Goal: Book appointment/travel/reservation

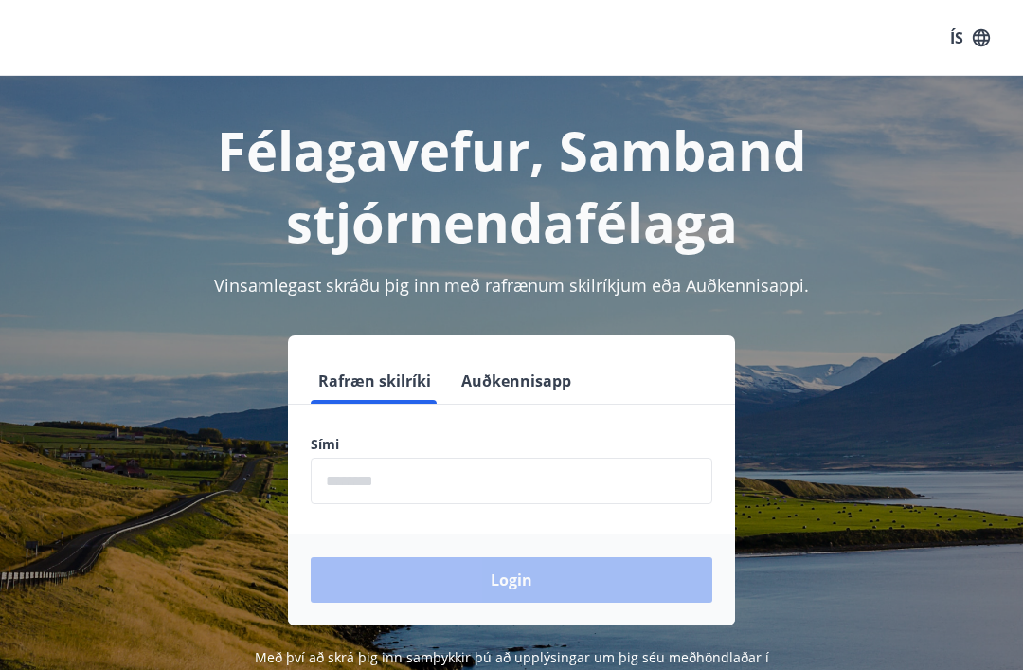
click at [537, 486] on input "phone" at bounding box center [512, 481] width 402 height 46
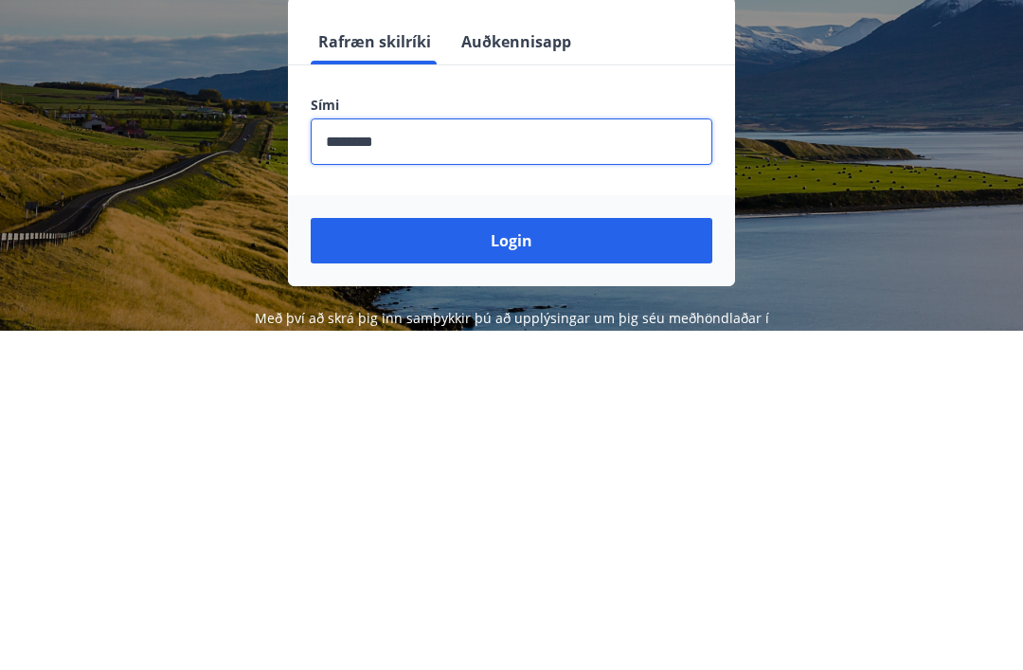
type input "********"
click at [561, 557] on button "Login" at bounding box center [512, 579] width 402 height 45
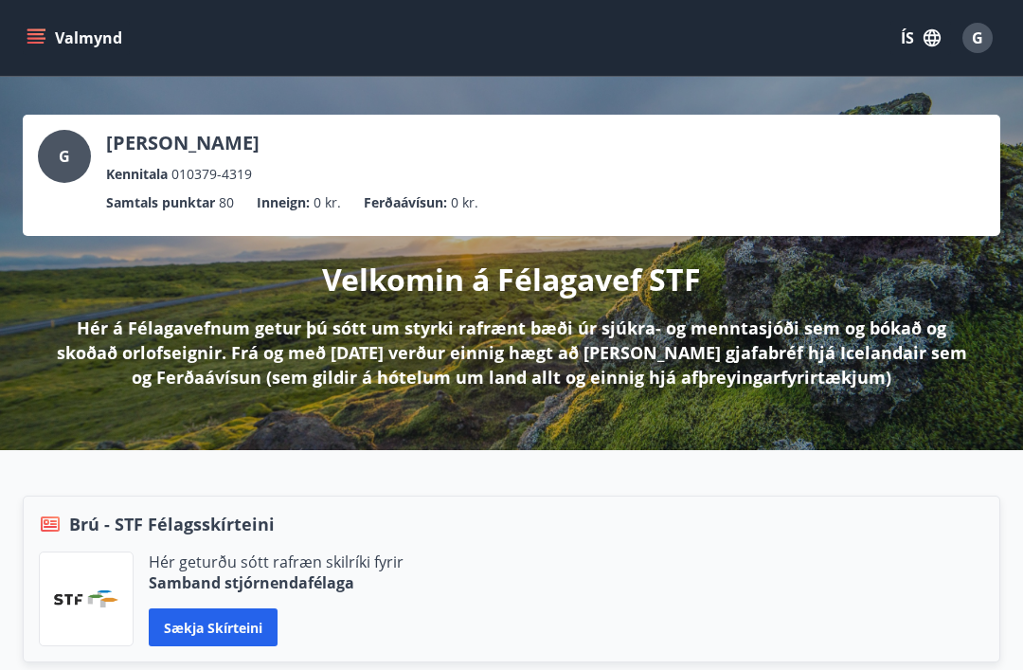
click at [32, 41] on icon "menu" at bounding box center [36, 37] width 19 height 19
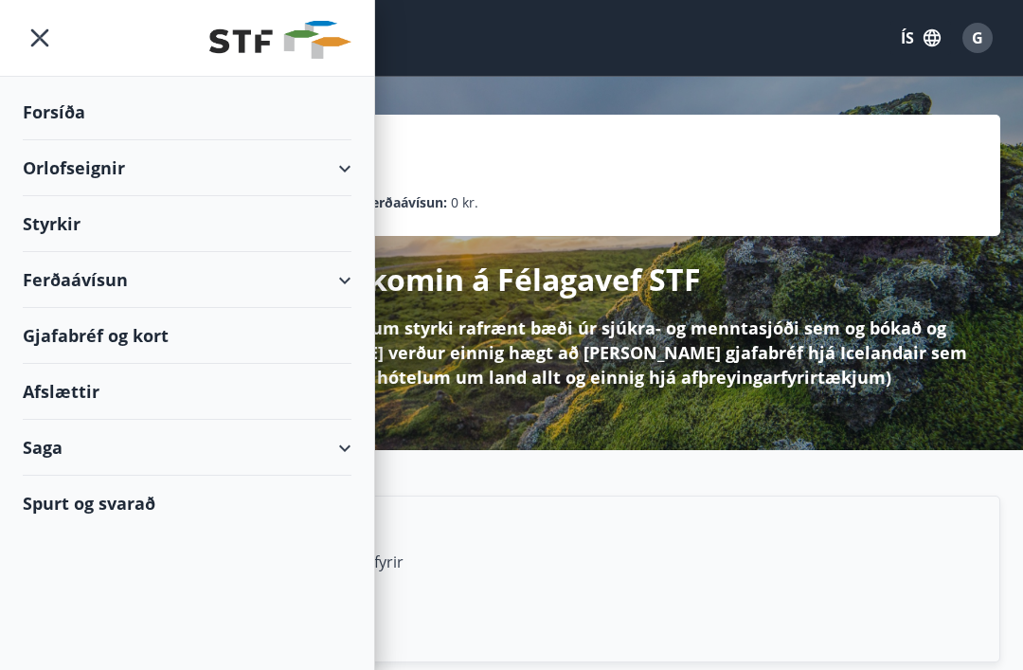
click at [345, 168] on div "Orlofseignir" at bounding box center [187, 168] width 329 height 56
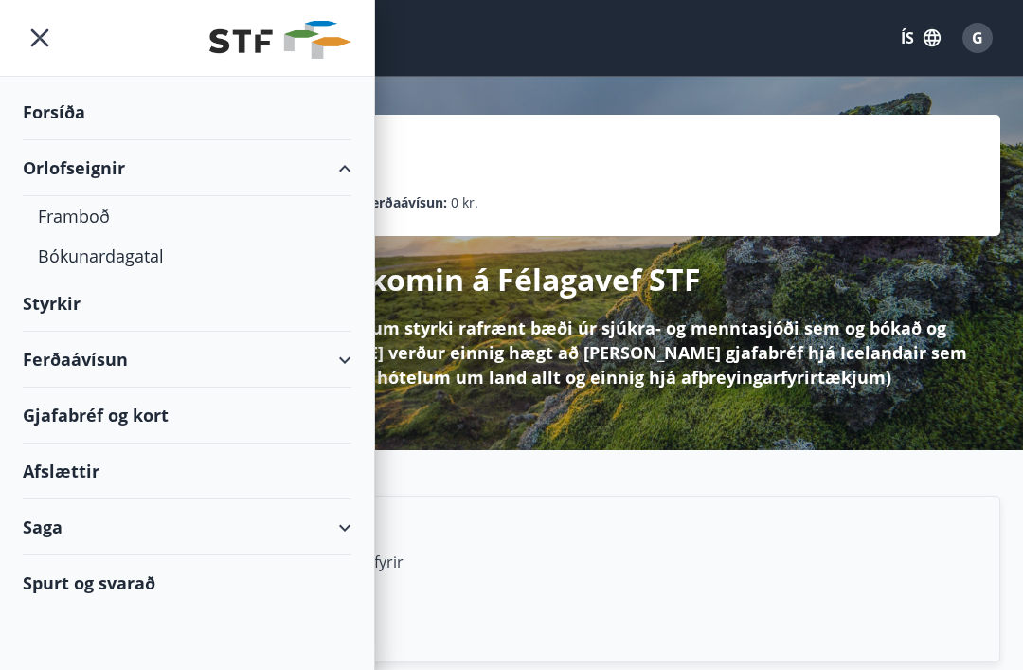
click at [96, 207] on div "Framboð" at bounding box center [187, 216] width 298 height 40
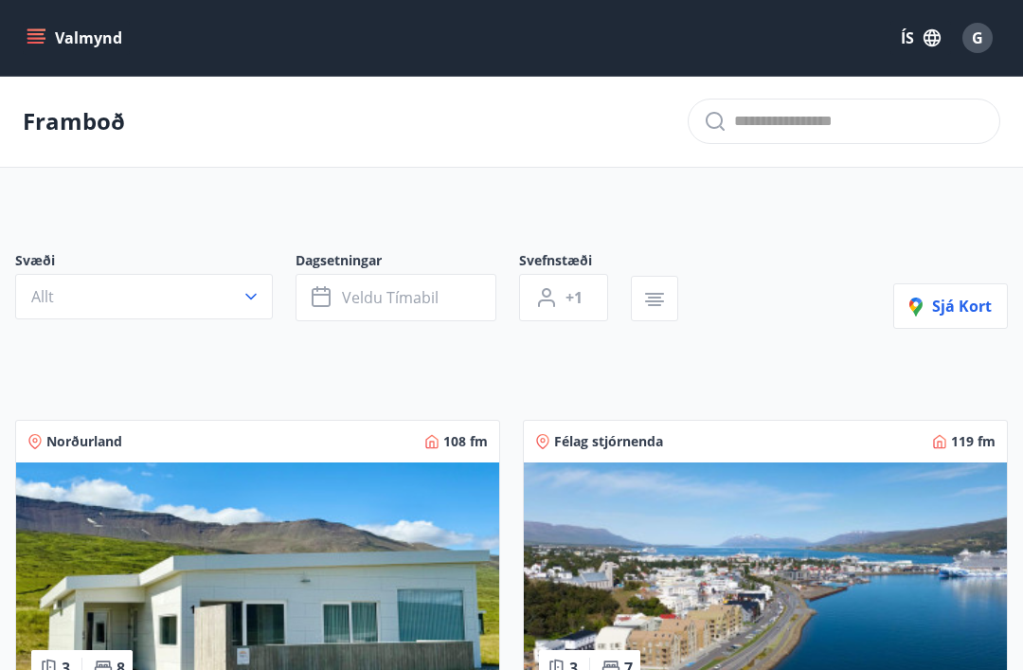
click at [256, 286] on button "Allt" at bounding box center [144, 296] width 258 height 45
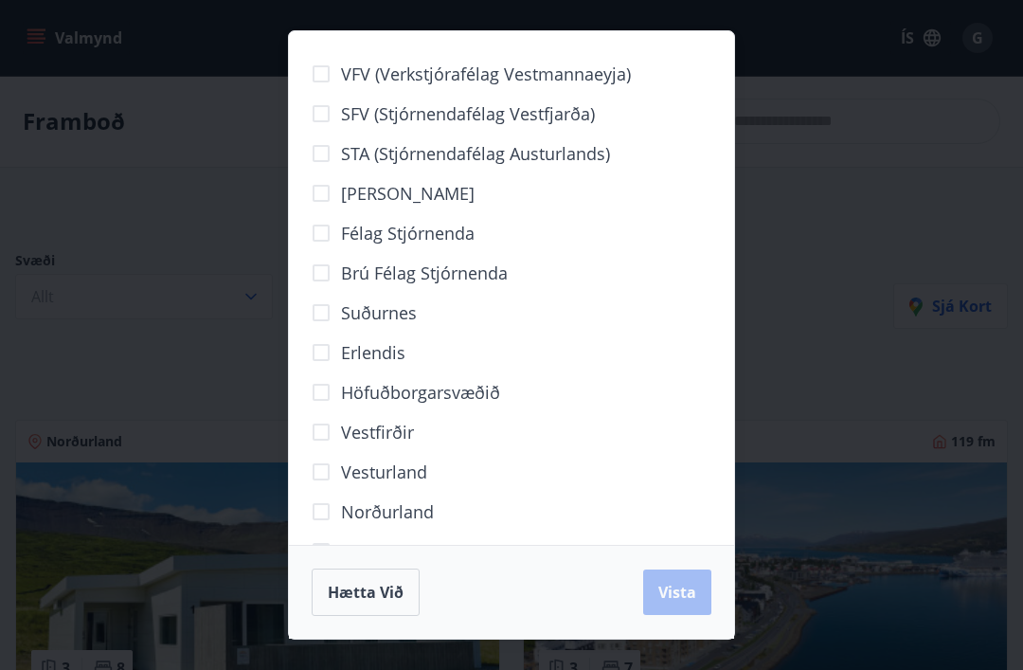
click at [422, 478] on span "Vesturland" at bounding box center [384, 472] width 86 height 25
click at [704, 604] on button "Vista" at bounding box center [677, 591] width 68 height 45
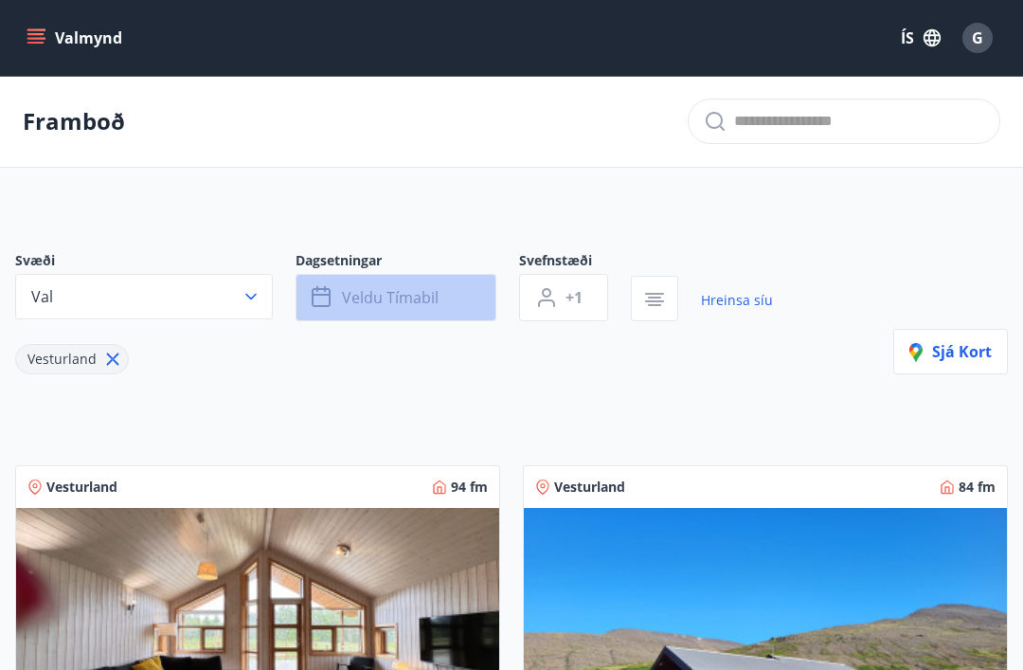
click at [420, 296] on span "Veldu tímabil" at bounding box center [390, 297] width 97 height 21
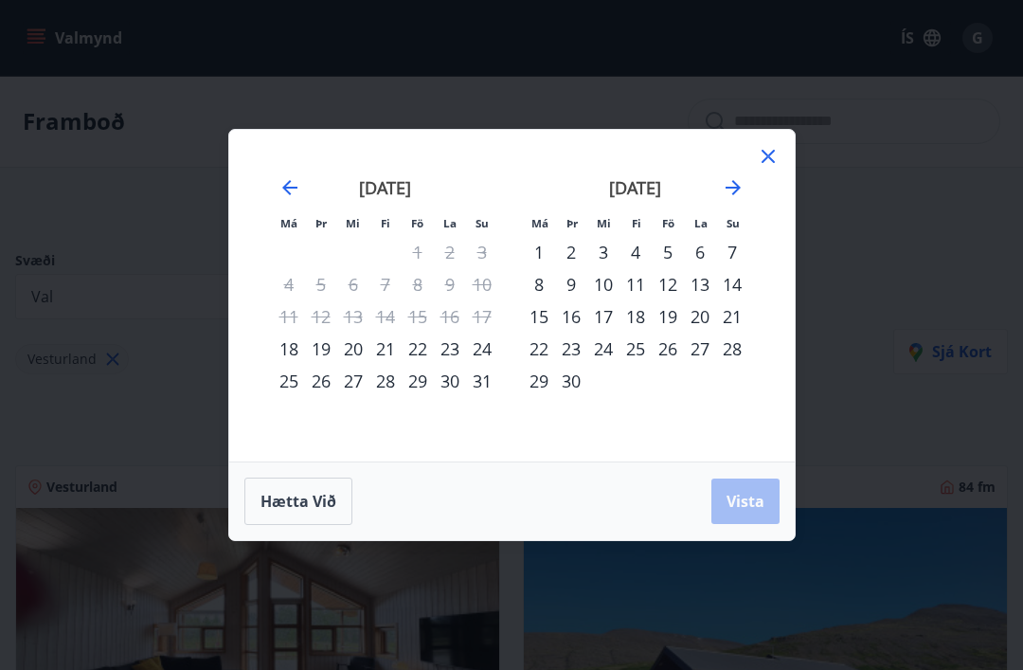
click at [605, 251] on div "3" at bounding box center [603, 252] width 32 height 32
click at [640, 242] on div "4" at bounding box center [636, 252] width 32 height 32
click at [757, 502] on span "Vista" at bounding box center [746, 501] width 38 height 21
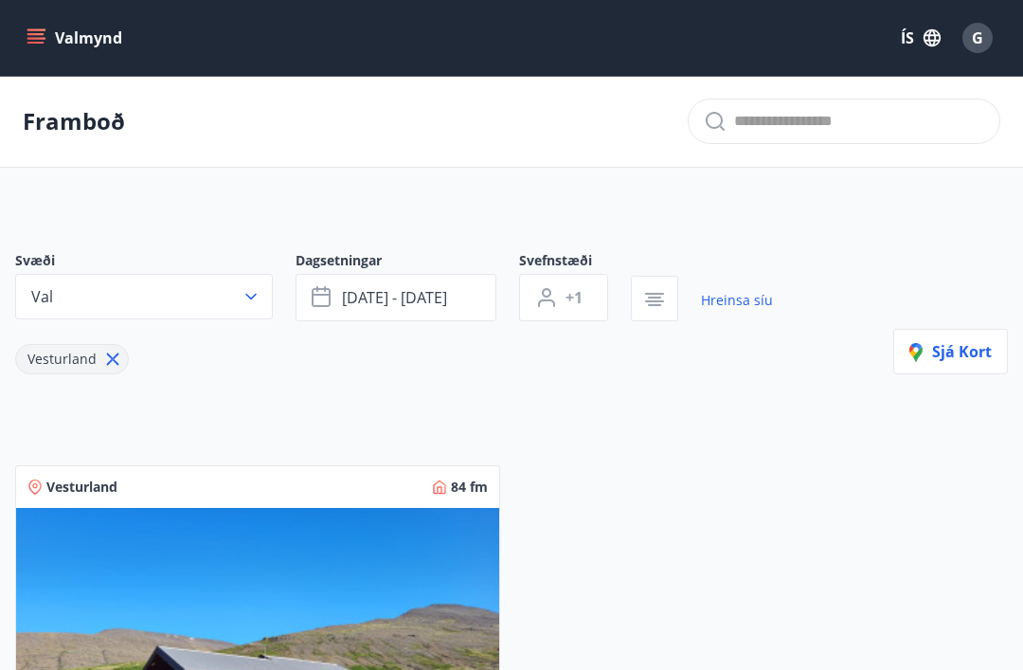
click at [415, 294] on span "sep 03 - sep 04" at bounding box center [394, 297] width 105 height 21
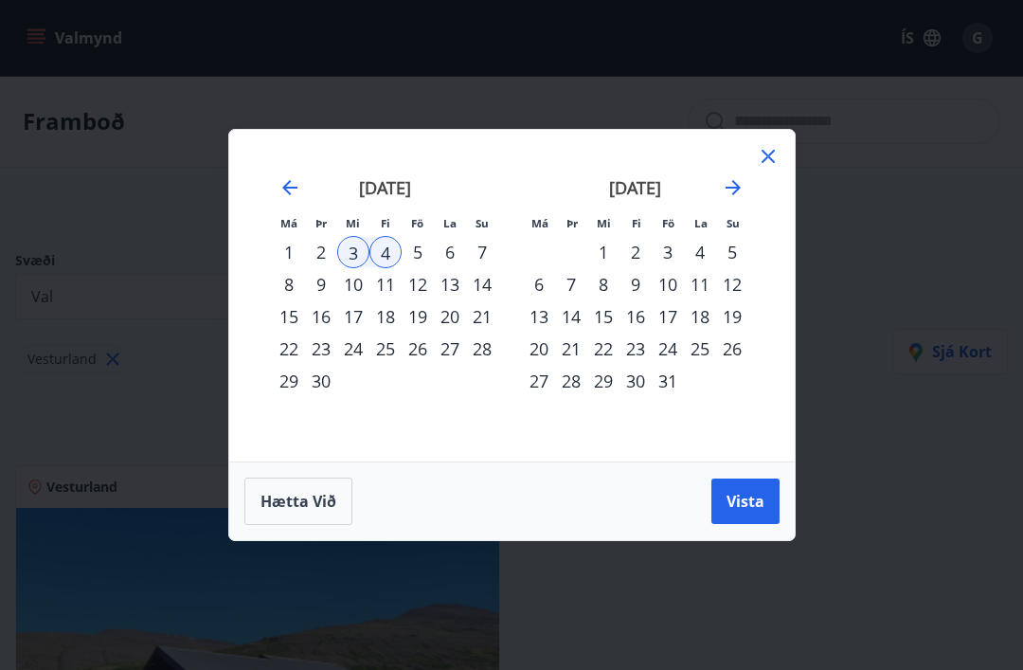
click at [299, 248] on div "1" at bounding box center [289, 252] width 32 height 32
click at [460, 255] on div "6" at bounding box center [450, 252] width 32 height 32
click at [756, 514] on button "Vista" at bounding box center [746, 500] width 68 height 45
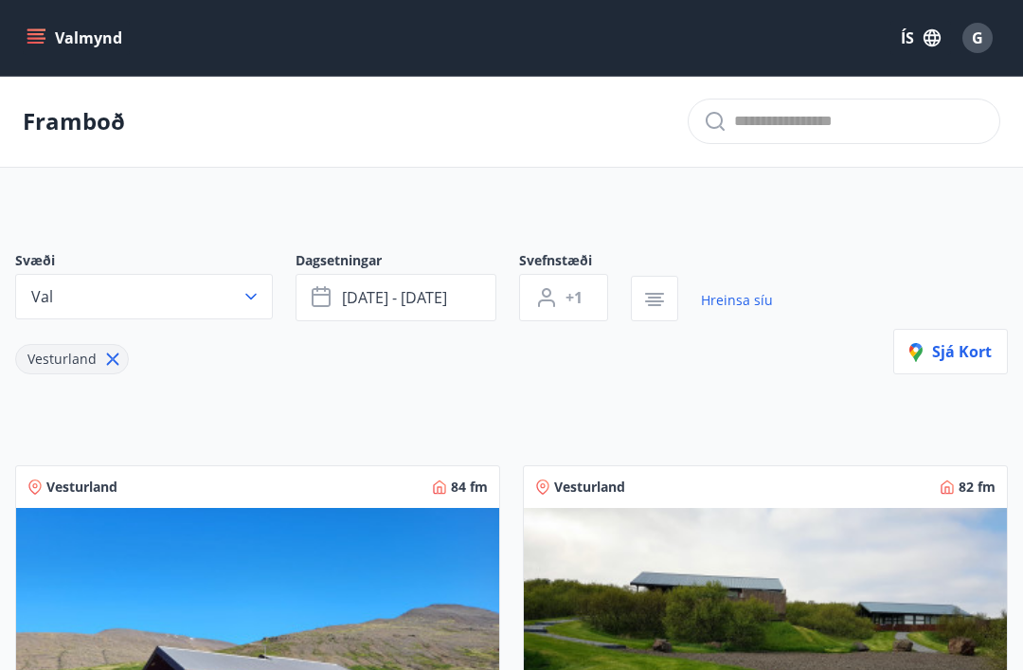
click at [240, 300] on button "Val" at bounding box center [144, 296] width 258 height 45
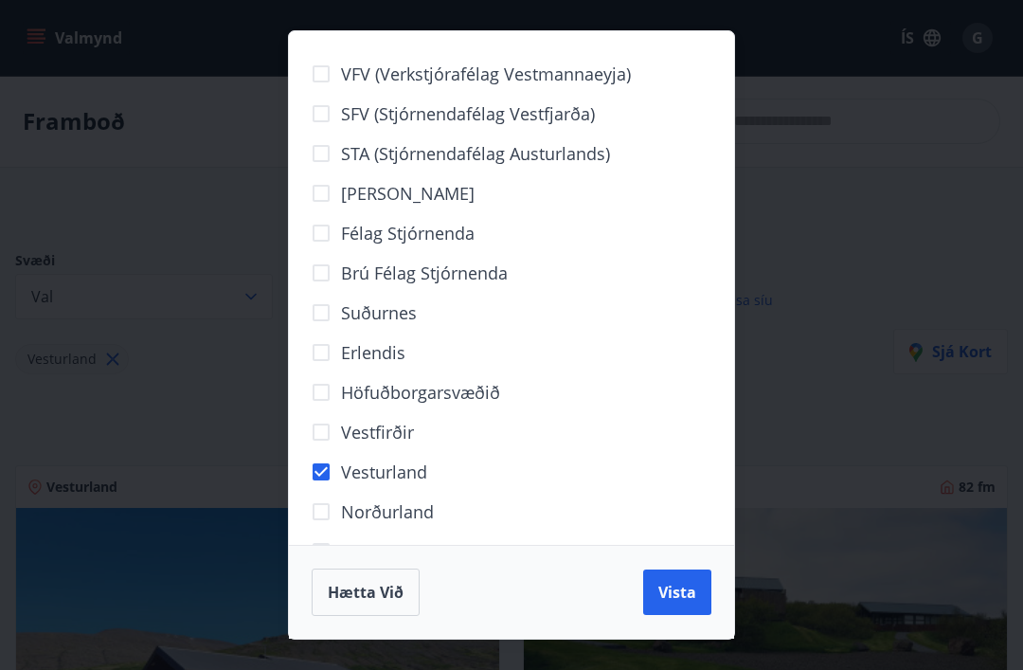
click at [370, 479] on span "Vesturland" at bounding box center [384, 472] width 86 height 25
click at [677, 590] on div "Hætta við Vista" at bounding box center [512, 591] width 400 height 47
click at [702, 587] on button "Vista" at bounding box center [677, 591] width 68 height 45
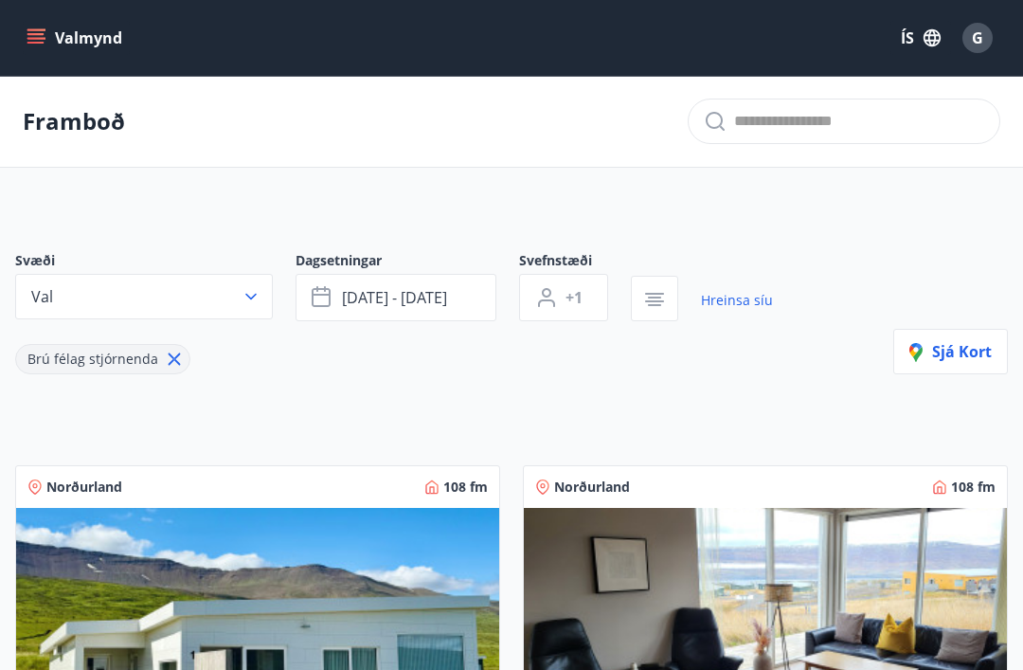
click at [393, 290] on span "sep 01 - sep 06" at bounding box center [394, 297] width 105 height 21
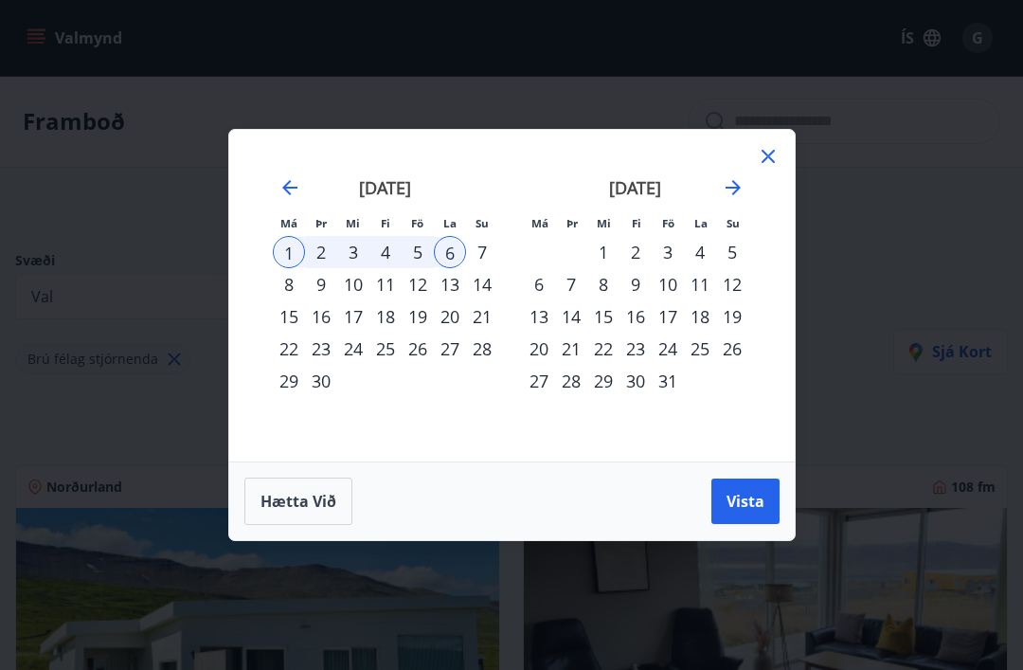
click at [353, 246] on div "3" at bounding box center [353, 252] width 32 height 32
click at [388, 246] on div "4" at bounding box center [386, 252] width 32 height 32
click at [744, 505] on span "Vista" at bounding box center [746, 501] width 38 height 21
